Goal: Communication & Community: Ask a question

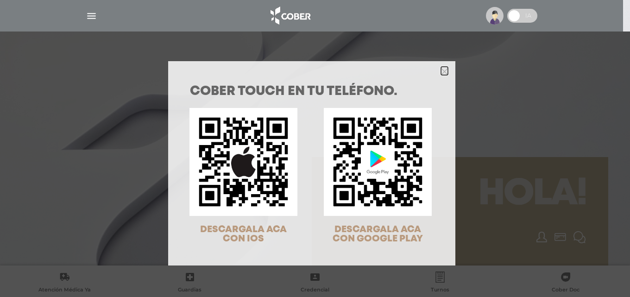
drag, startPoint x: 440, startPoint y: 72, endPoint x: 492, endPoint y: 190, distance: 128.2
click at [442, 73] on icon "Close" at bounding box center [444, 71] width 7 height 7
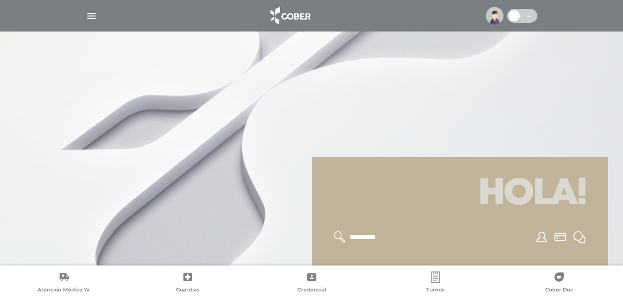
click at [522, 195] on h1 "Hola!" at bounding box center [460, 194] width 274 height 52
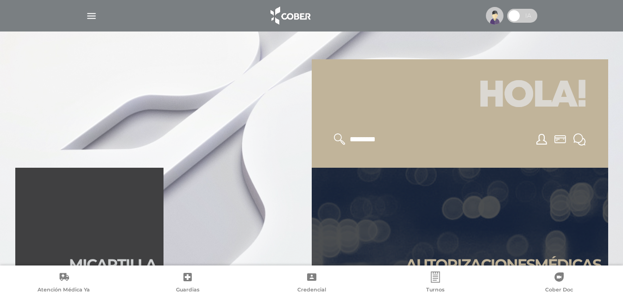
scroll to position [139, 0]
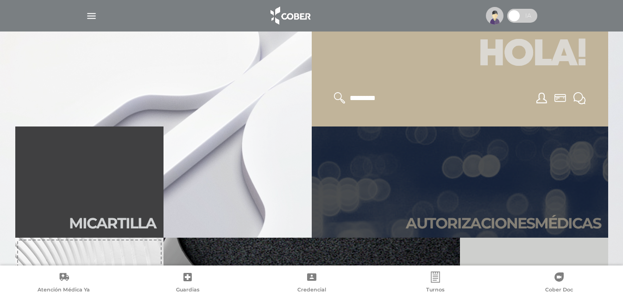
click at [506, 211] on link "Autori zaciones médicas" at bounding box center [460, 182] width 297 height 111
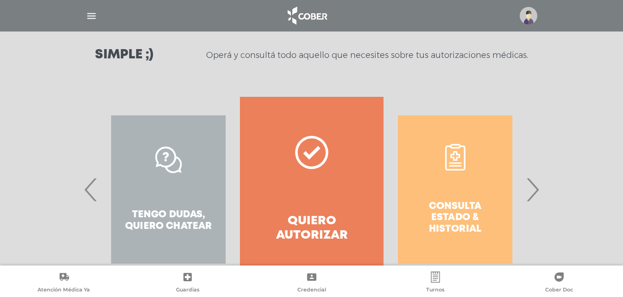
scroll to position [168, 0]
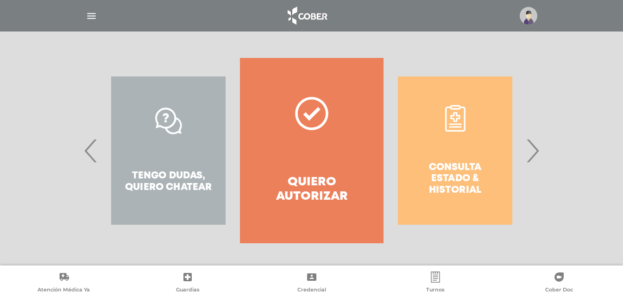
click at [532, 160] on span "›" at bounding box center [533, 151] width 18 height 50
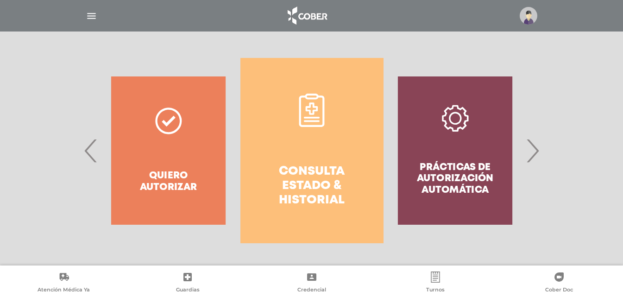
click at [532, 160] on span "›" at bounding box center [533, 151] width 18 height 50
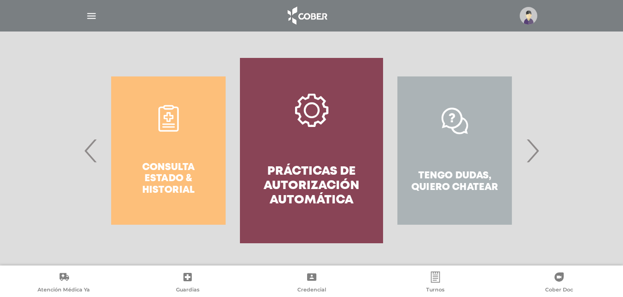
click at [532, 160] on span "›" at bounding box center [533, 151] width 18 height 50
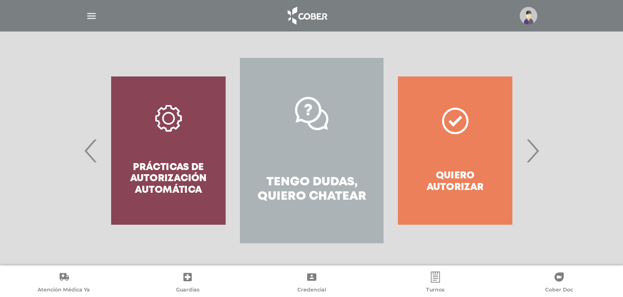
click at [292, 168] on link "Tengo dudas, quiero chatear" at bounding box center [311, 150] width 143 height 185
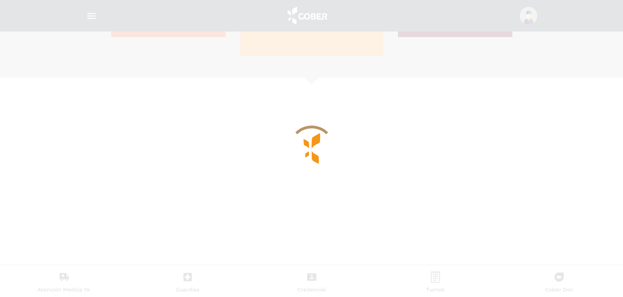
scroll to position [402, 0]
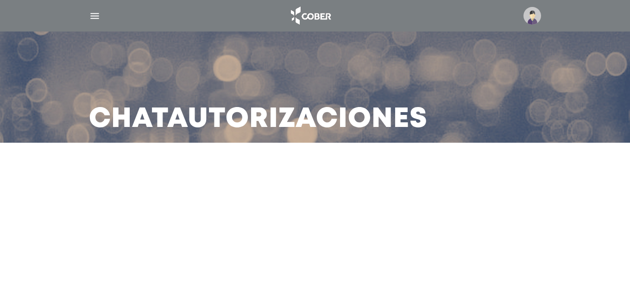
click at [209, 209] on main "Chat Autorizaciones" at bounding box center [315, 148] width 630 height 297
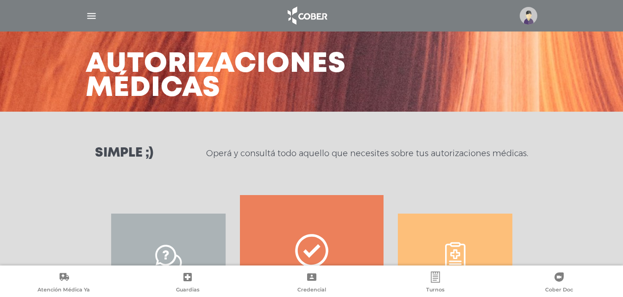
scroll to position [139, 0]
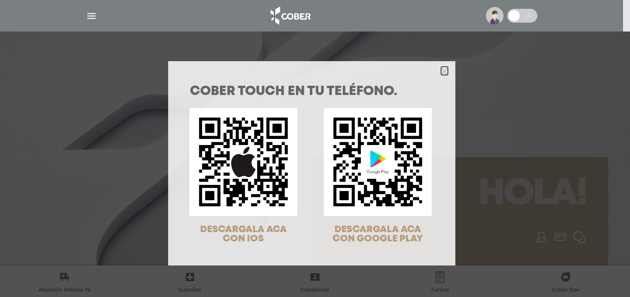
click at [442, 70] on icon "Close" at bounding box center [444, 71] width 7 height 7
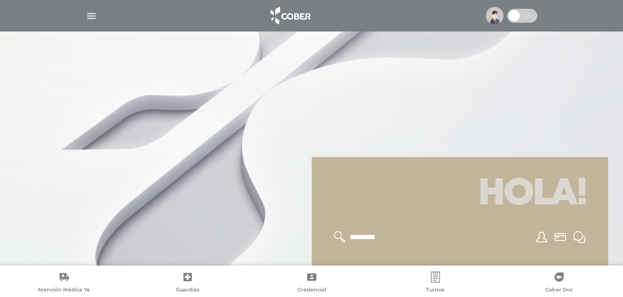
click at [523, 213] on h1 "Hola!" at bounding box center [460, 194] width 274 height 52
click at [334, 236] on icon at bounding box center [340, 237] width 12 height 12
click at [335, 234] on icon at bounding box center [340, 237] width 12 height 12
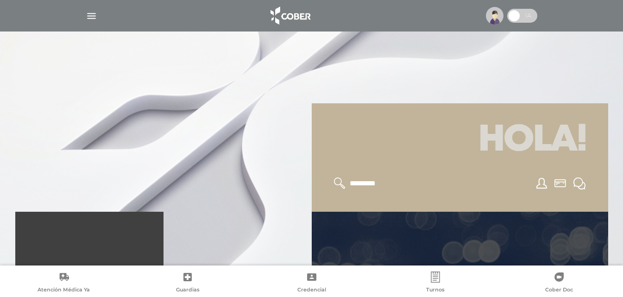
scroll to position [46, 0]
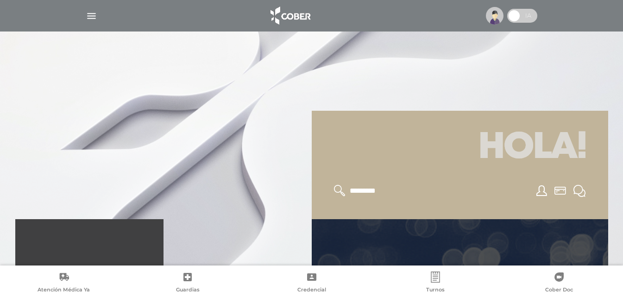
click at [348, 188] on form at bounding box center [379, 191] width 91 height 12
click at [576, 190] on icon at bounding box center [580, 191] width 12 height 12
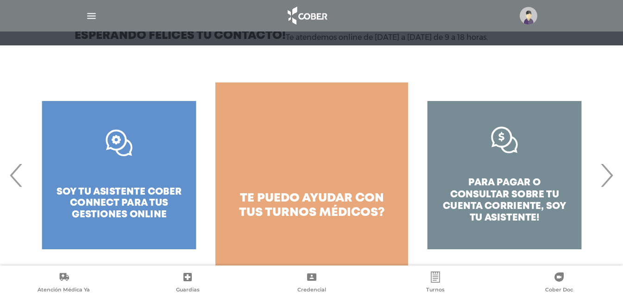
scroll to position [119, 0]
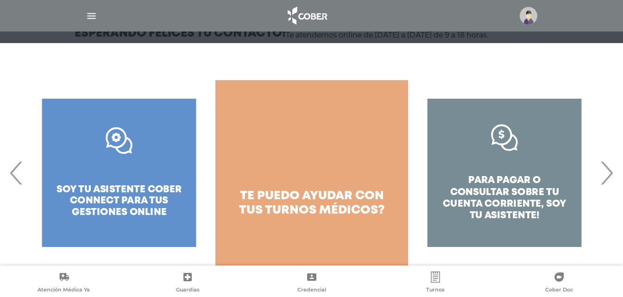
click at [605, 178] on span "›" at bounding box center [607, 173] width 18 height 50
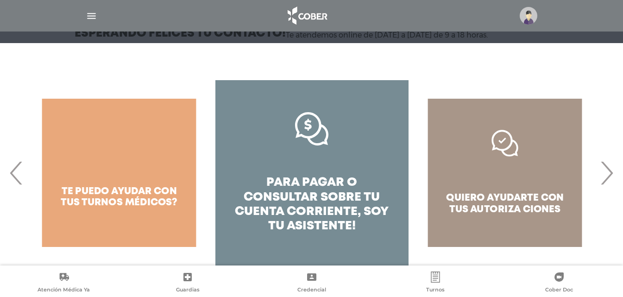
click at [18, 180] on span "‹" at bounding box center [16, 173] width 18 height 50
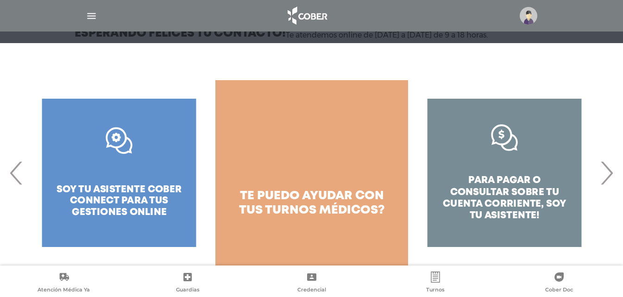
click at [19, 180] on span "‹" at bounding box center [16, 173] width 18 height 50
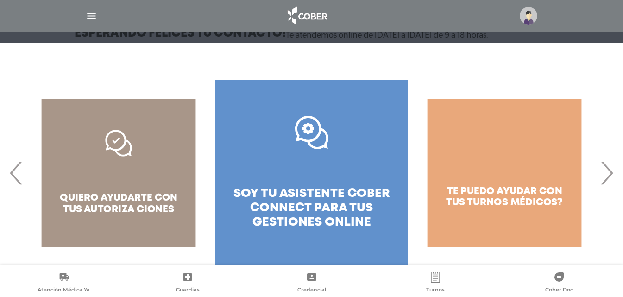
click at [289, 194] on span "soy tu asistente cober connect para tus" at bounding box center [312, 200] width 157 height 25
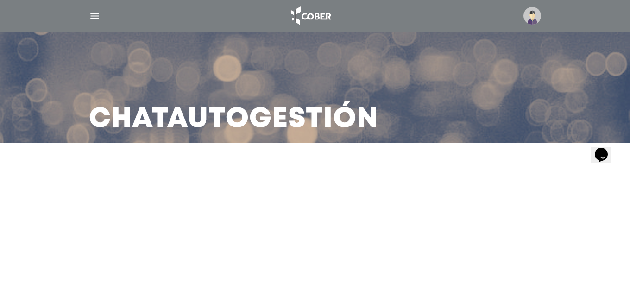
click at [234, 195] on main "Chat Autogestión" at bounding box center [315, 148] width 630 height 297
click at [602, 149] on icon "$i18n('chat', 'chat_widget')" at bounding box center [601, 154] width 13 height 14
